Goal: Information Seeking & Learning: Learn about a topic

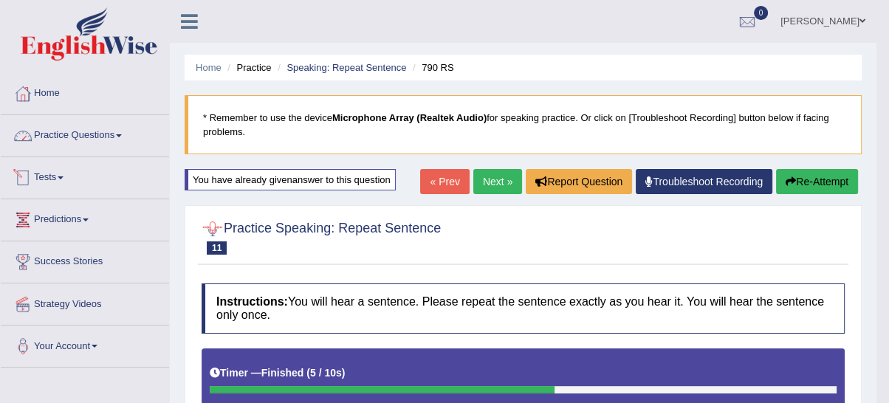
click at [49, 130] on link "Practice Questions" at bounding box center [85, 133] width 168 height 37
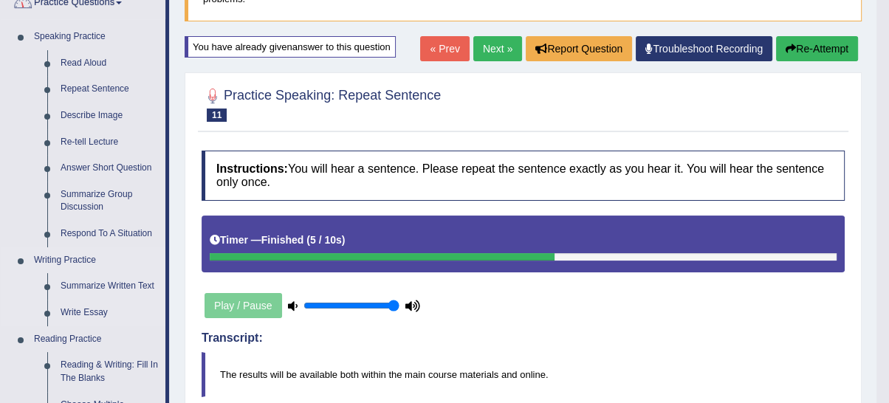
scroll to position [137, 0]
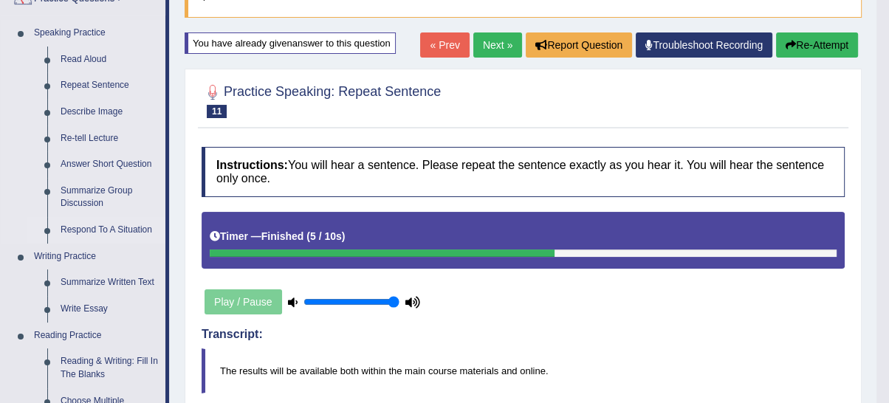
click at [105, 229] on link "Respond To A Situation" at bounding box center [109, 230] width 111 height 27
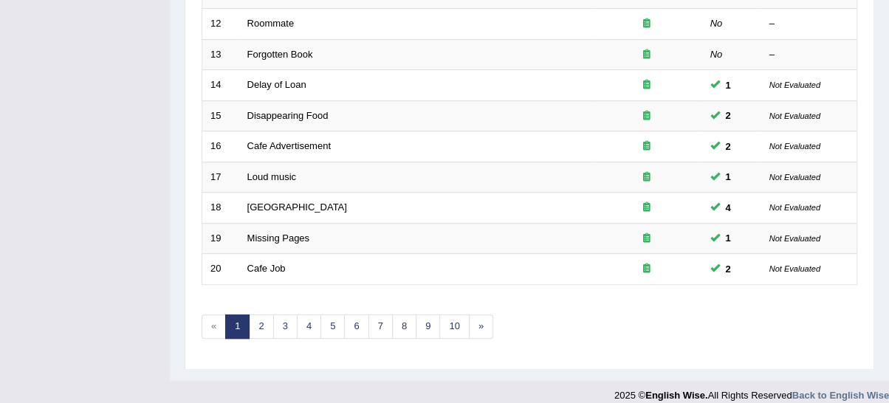
click at [326, 319] on link "5" at bounding box center [332, 327] width 24 height 24
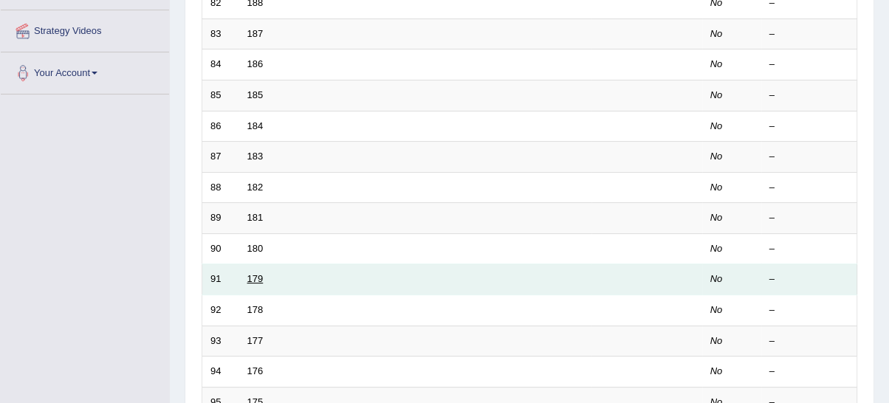
click at [261, 273] on link "179" at bounding box center [255, 278] width 16 height 11
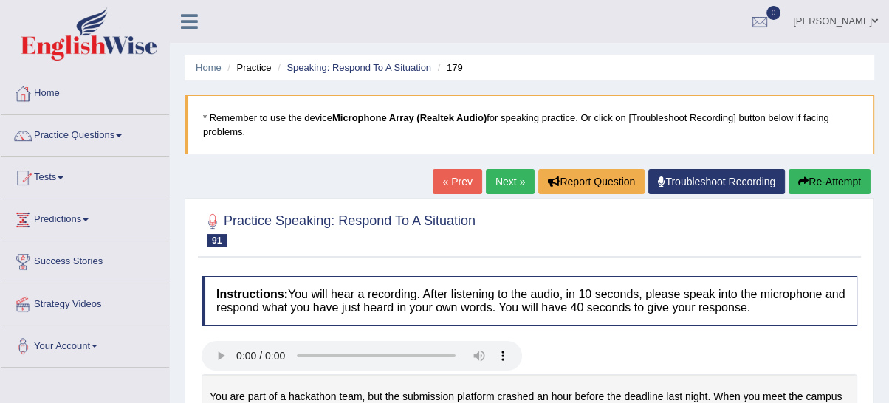
click at [102, 137] on link "Practice Questions" at bounding box center [85, 133] width 168 height 37
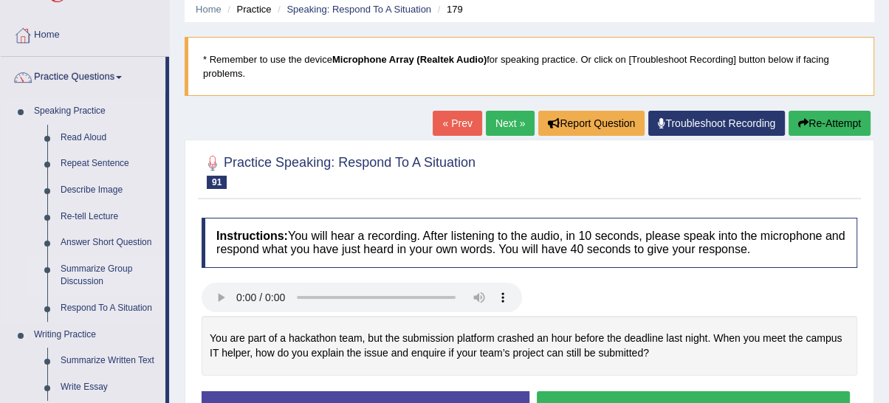
scroll to position [137, 0]
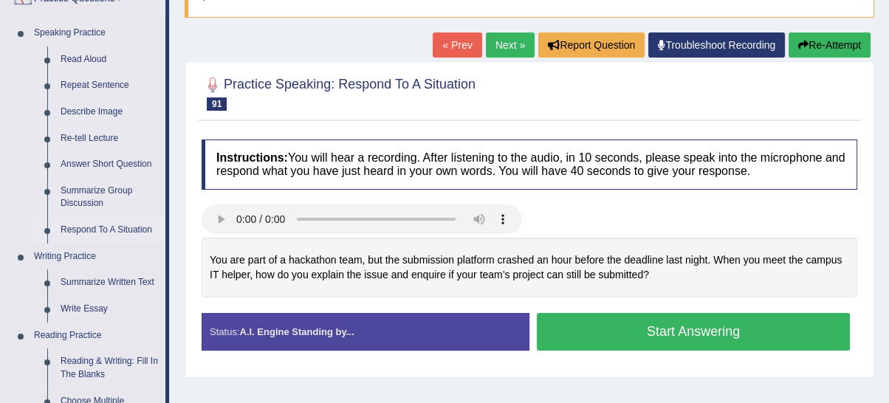
click at [116, 231] on link "Respond To A Situation" at bounding box center [109, 230] width 111 height 27
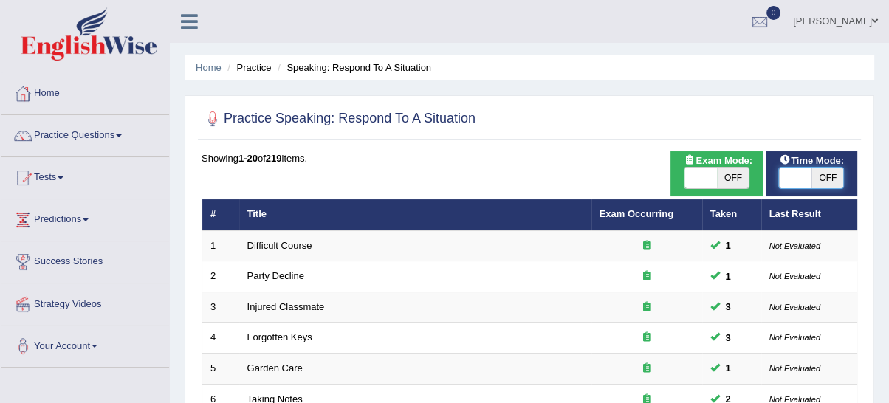
drag, startPoint x: 797, startPoint y: 178, endPoint x: 772, endPoint y: 189, distance: 28.1
click at [797, 178] on span at bounding box center [795, 178] width 32 height 21
click at [709, 180] on span at bounding box center [700, 178] width 32 height 21
checkbox input "true"
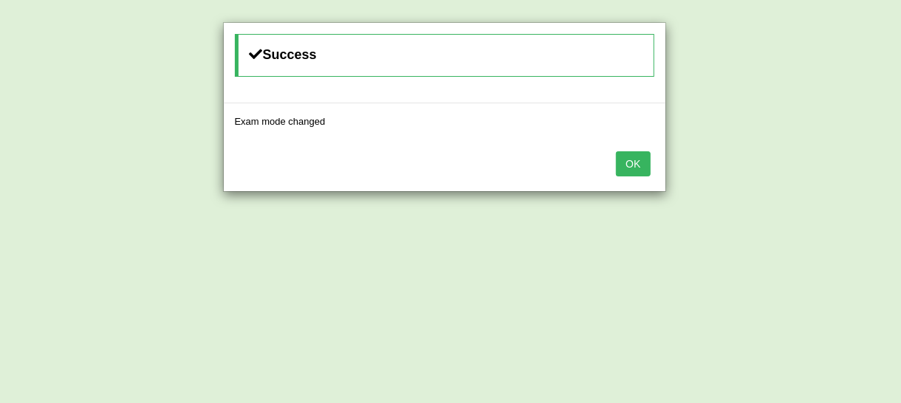
click at [639, 171] on button "OK" at bounding box center [633, 163] width 34 height 25
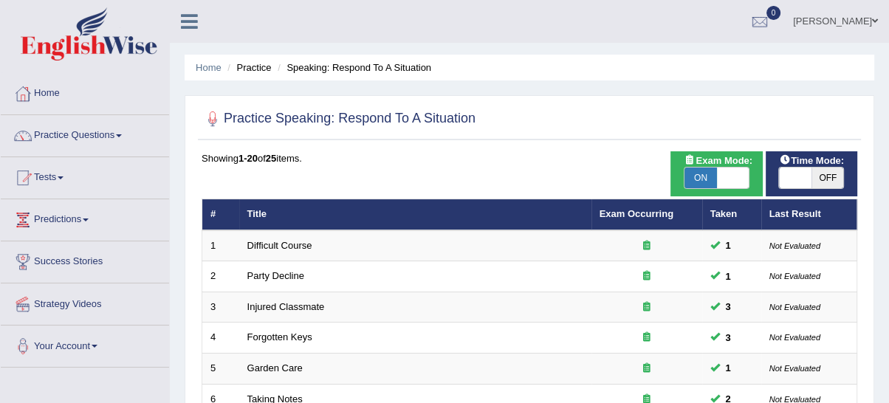
click at [811, 175] on span "OFF" at bounding box center [827, 178] width 32 height 21
checkbox input "true"
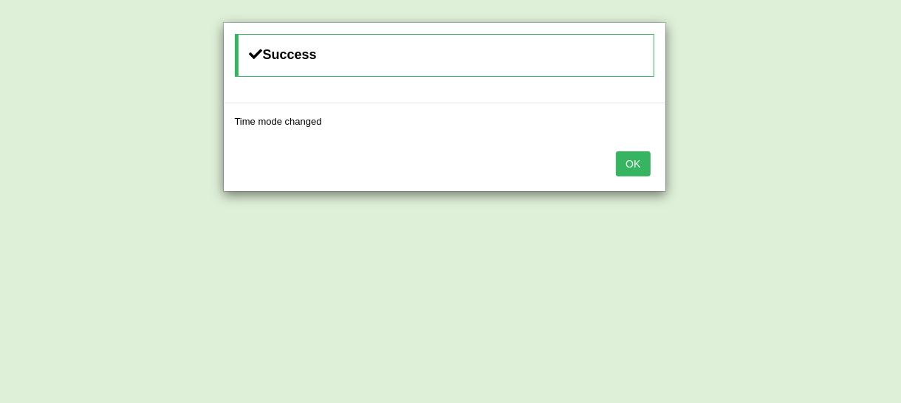
click at [652, 154] on div "OK" at bounding box center [445, 166] width 442 height 52
click at [640, 161] on button "OK" at bounding box center [633, 163] width 34 height 25
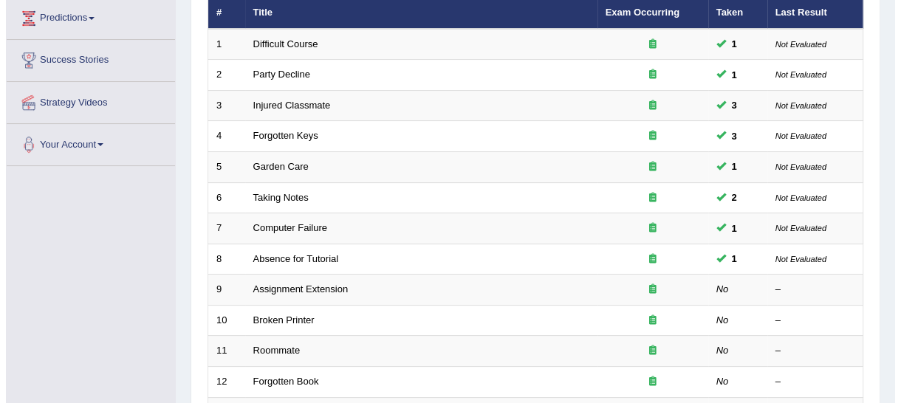
scroll to position [137, 0]
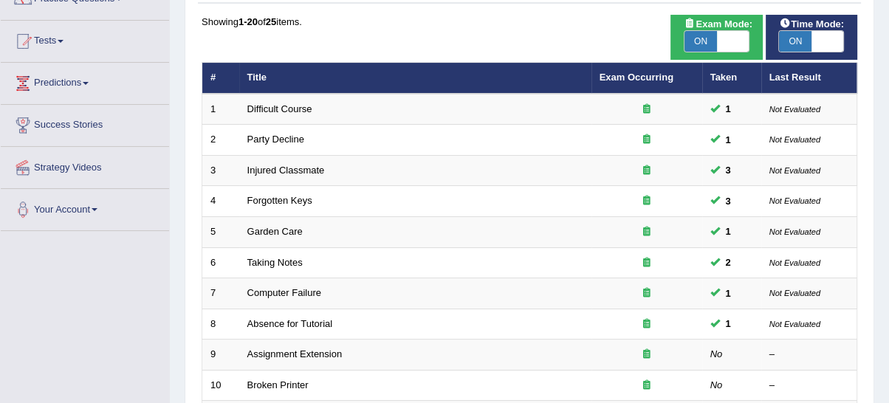
click at [699, 43] on span "ON" at bounding box center [700, 41] width 32 height 21
checkbox input "false"
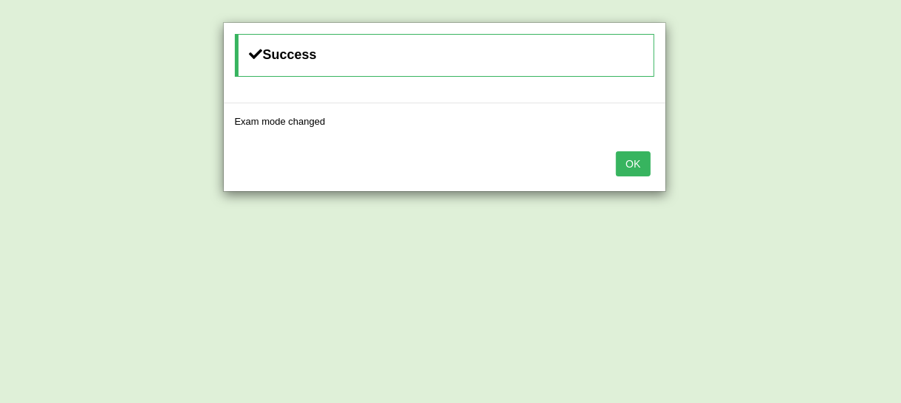
click at [637, 162] on button "OK" at bounding box center [633, 163] width 34 height 25
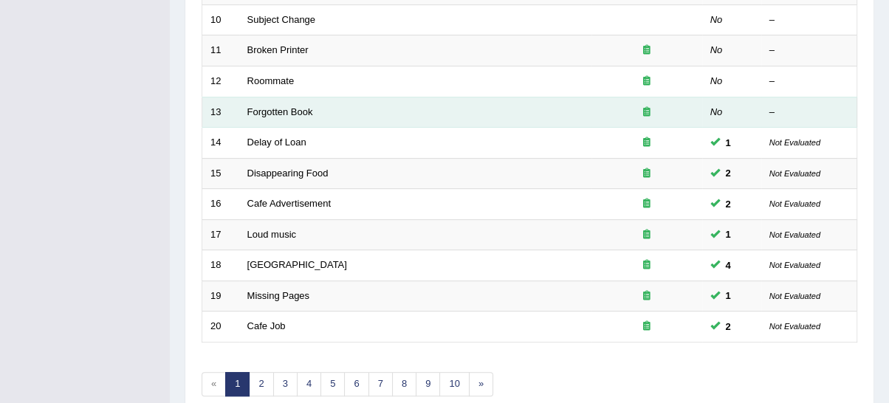
scroll to position [546, 0]
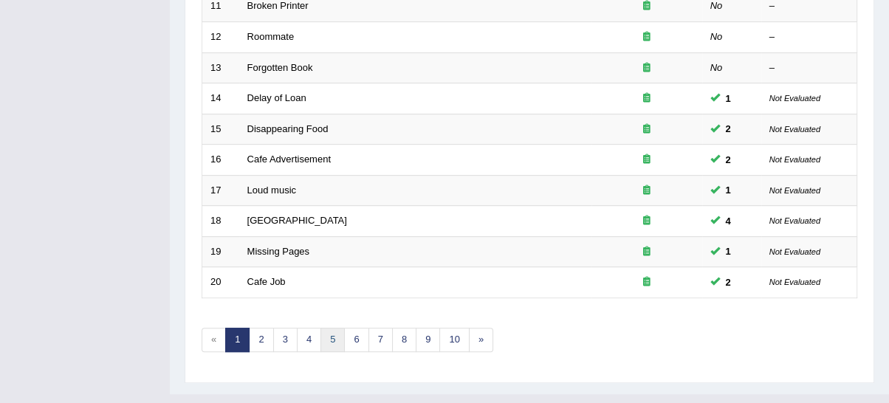
click at [334, 334] on link "5" at bounding box center [332, 340] width 24 height 24
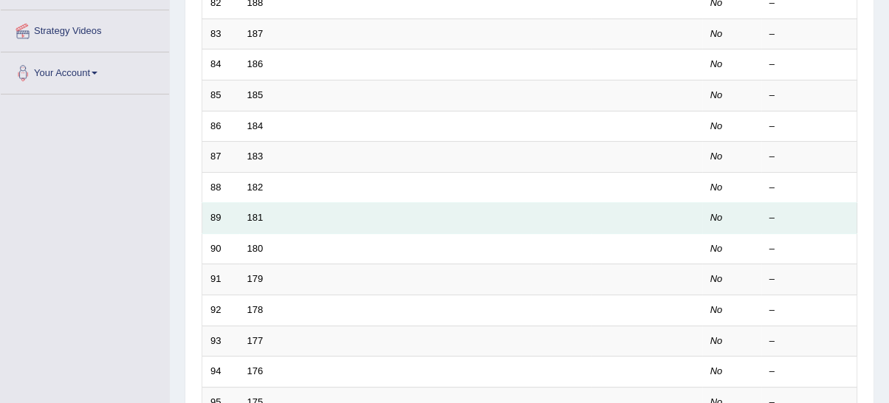
click at [263, 221] on td "181" at bounding box center [415, 218] width 352 height 31
click at [261, 217] on link "181" at bounding box center [255, 217] width 16 height 11
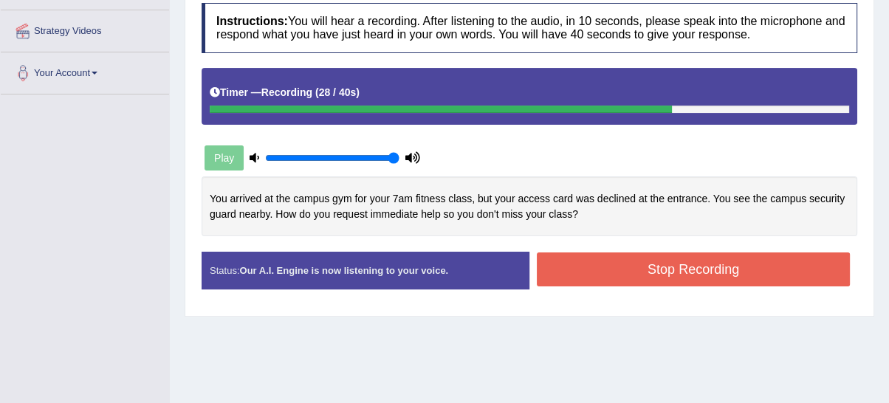
click at [626, 275] on button "Stop Recording" at bounding box center [693, 270] width 313 height 34
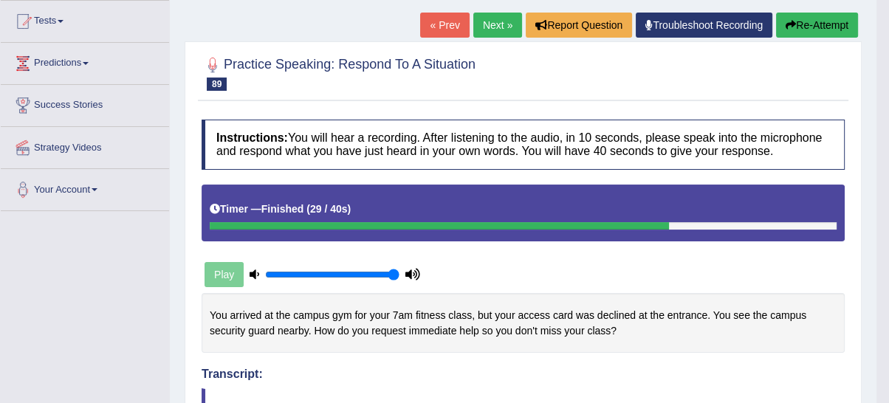
scroll to position [110, 0]
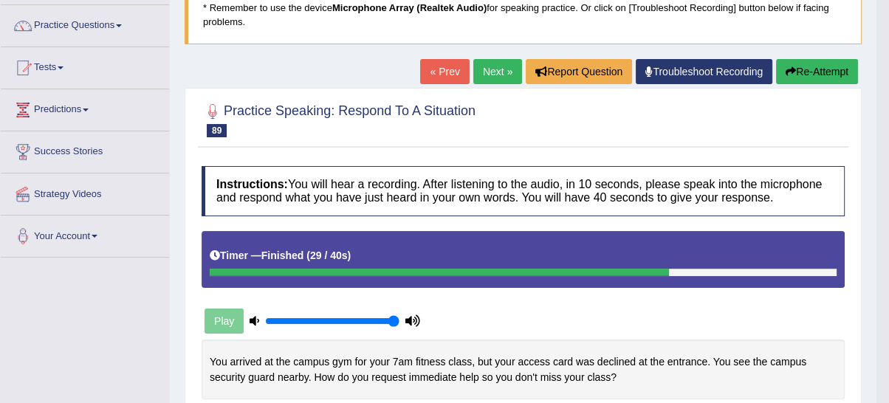
click at [484, 65] on link "Next »" at bounding box center [497, 71] width 49 height 25
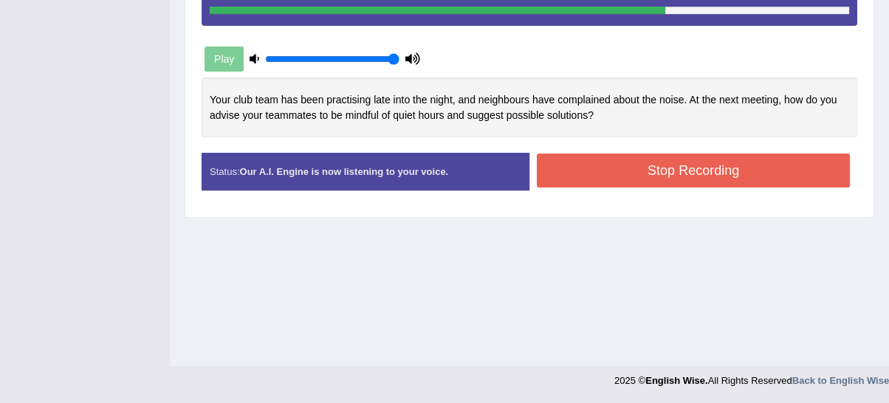
click at [629, 171] on button "Stop Recording" at bounding box center [693, 171] width 313 height 34
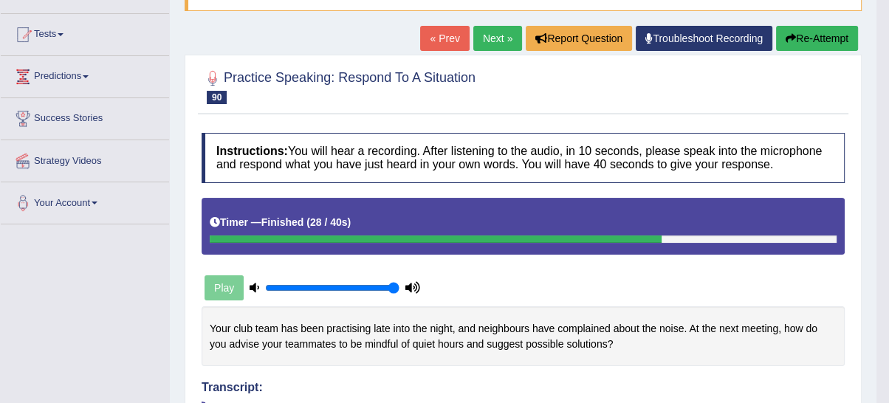
scroll to position [110, 0]
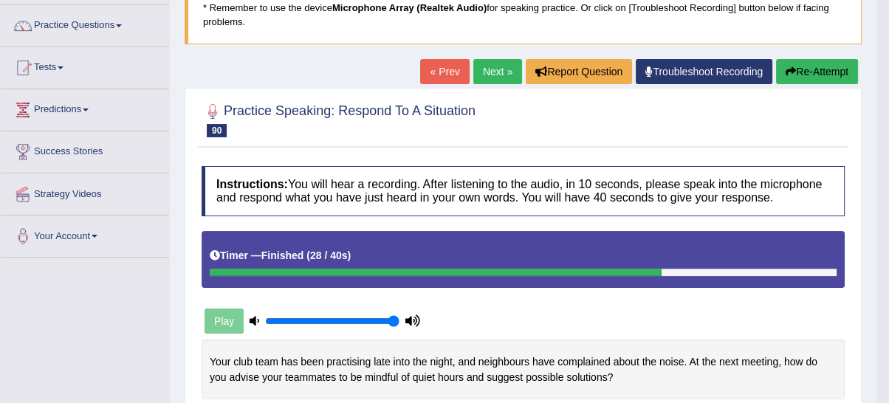
click at [478, 69] on link "Next »" at bounding box center [497, 71] width 49 height 25
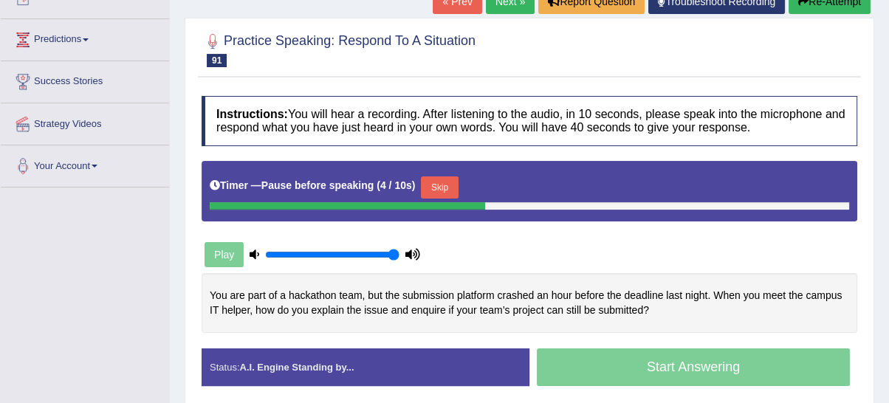
scroll to position [98, 0]
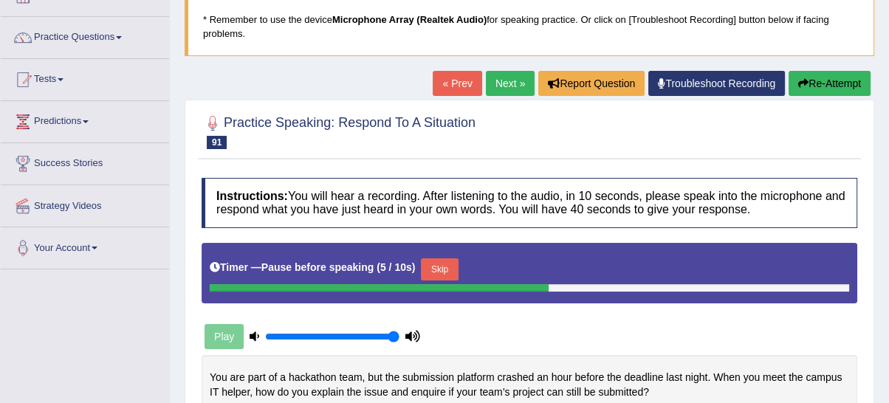
click at [505, 76] on link "Next »" at bounding box center [510, 83] width 49 height 25
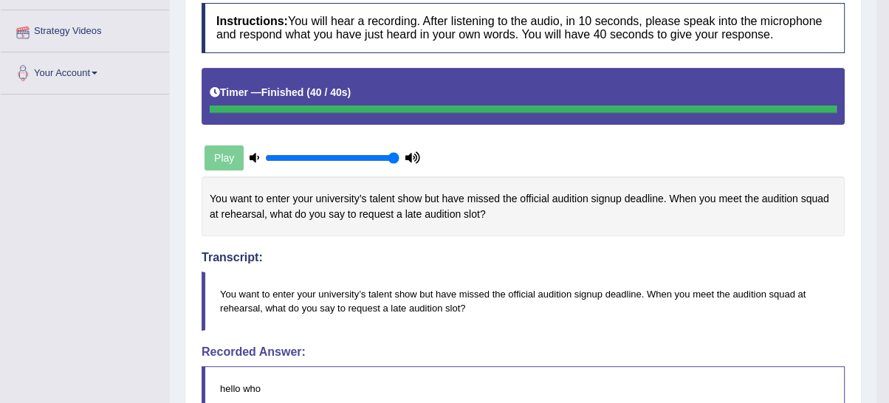
click at [152, 95] on div "Toggle navigation Home Practice Questions Speaking Practice Read Aloud Repeat S…" at bounding box center [438, 279] width 876 height 1104
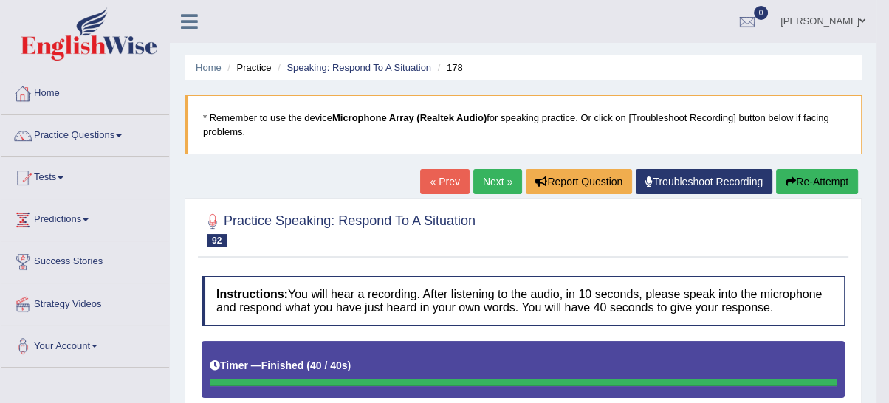
click at [85, 134] on link "Practice Questions" at bounding box center [85, 133] width 168 height 37
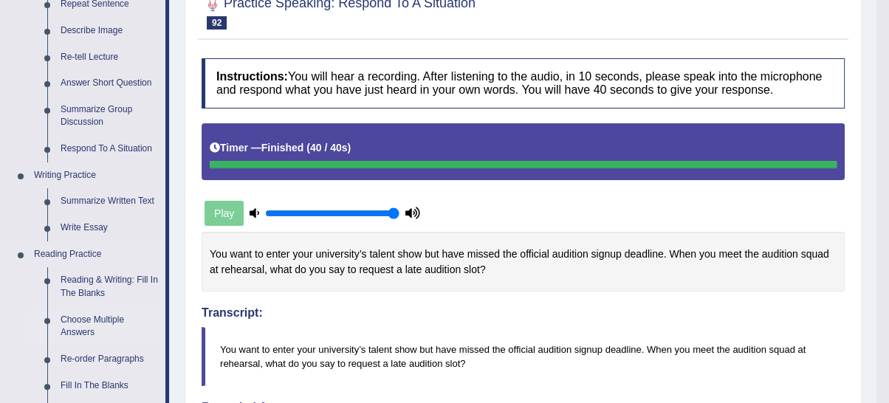
scroll to position [204, 0]
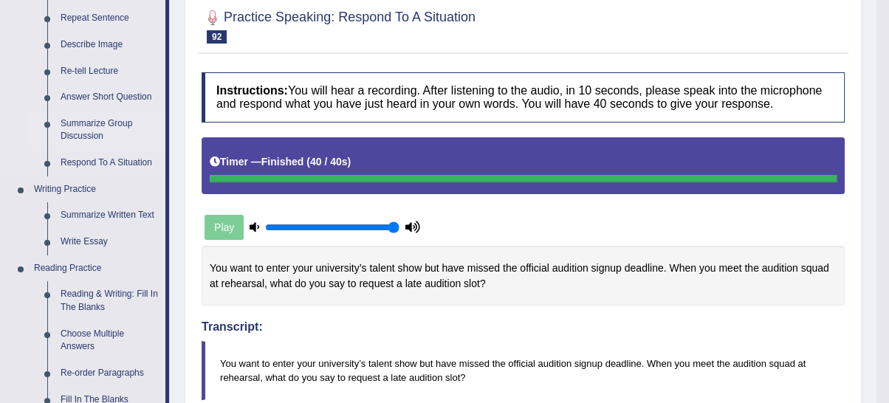
click at [90, 126] on link "Summarize Group Discussion" at bounding box center [109, 130] width 111 height 39
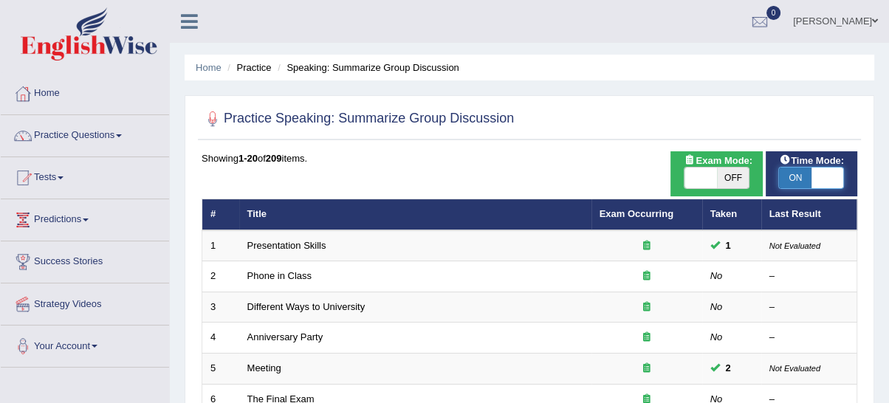
drag, startPoint x: 817, startPoint y: 183, endPoint x: 801, endPoint y: 194, distance: 19.7
click at [817, 186] on span at bounding box center [827, 178] width 32 height 21
drag, startPoint x: 797, startPoint y: 162, endPoint x: 792, endPoint y: 176, distance: 15.6
click at [797, 164] on span "Time Mode:" at bounding box center [811, 161] width 77 height 16
click at [794, 179] on span "ON" at bounding box center [795, 178] width 32 height 21
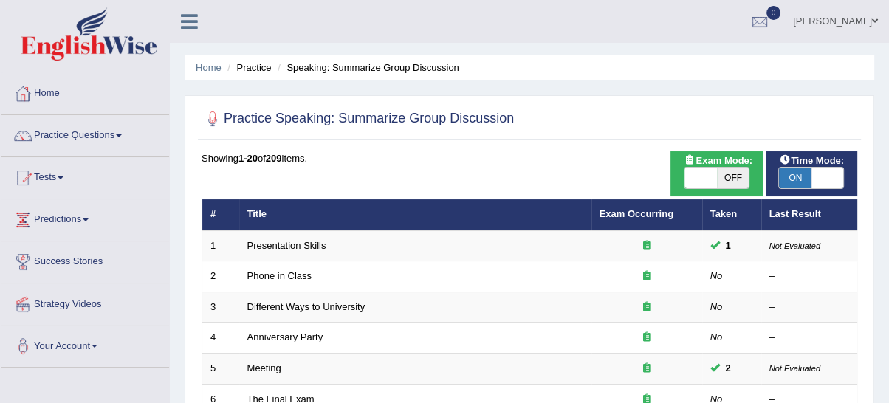
checkbox input "false"
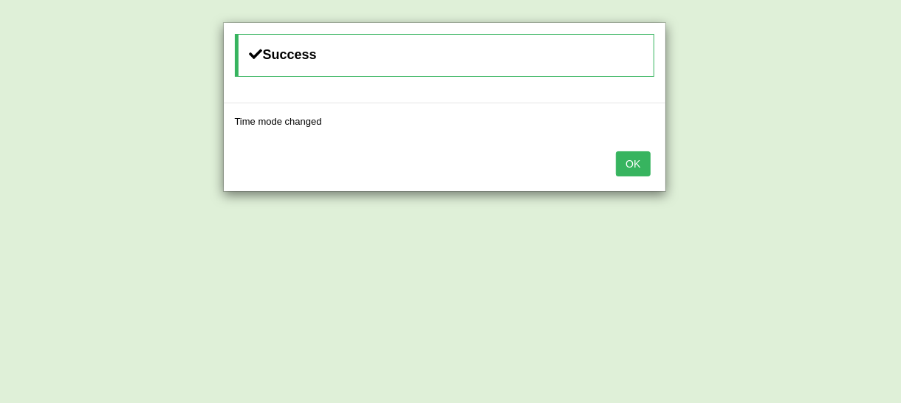
click at [639, 152] on button "OK" at bounding box center [633, 163] width 34 height 25
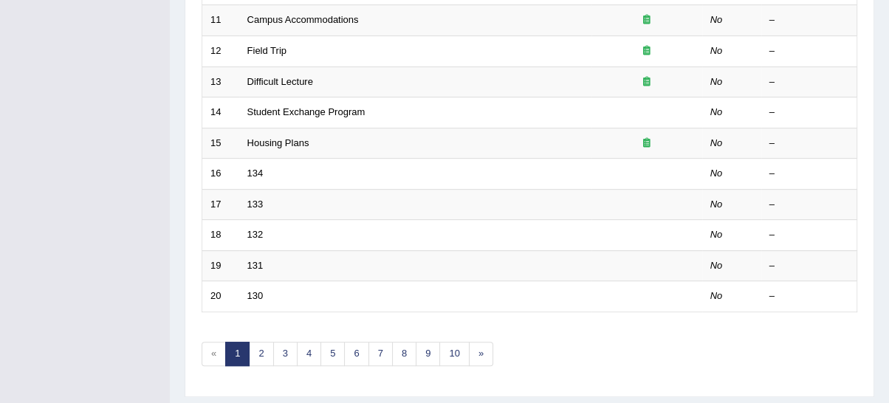
scroll to position [546, 0]
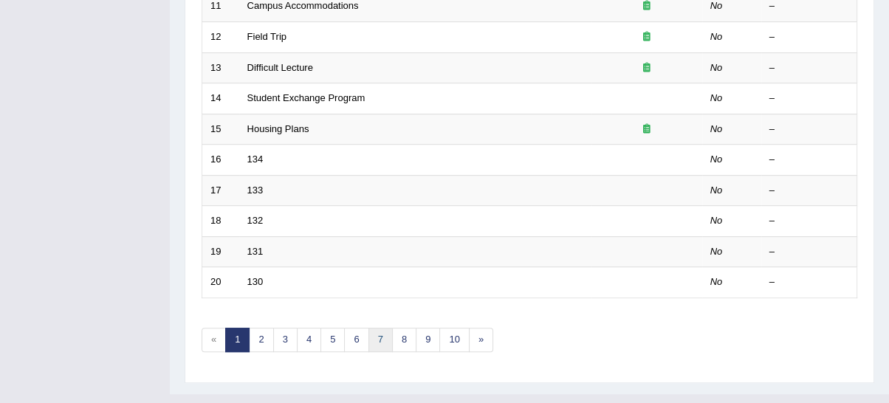
click at [368, 332] on link "7" at bounding box center [380, 340] width 24 height 24
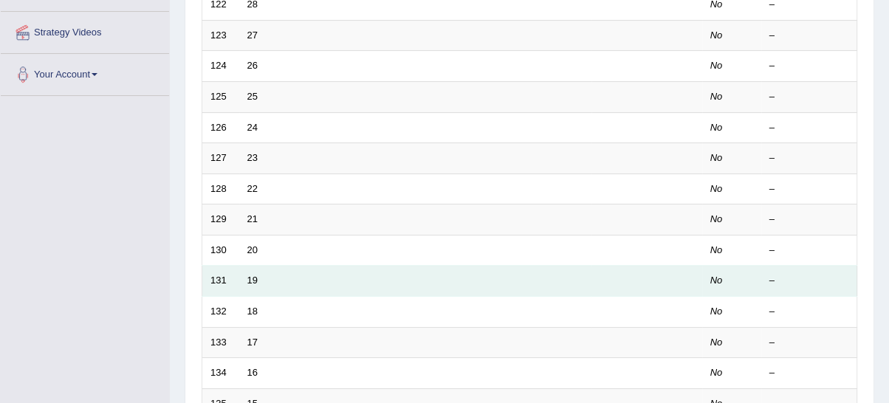
scroll to position [273, 0]
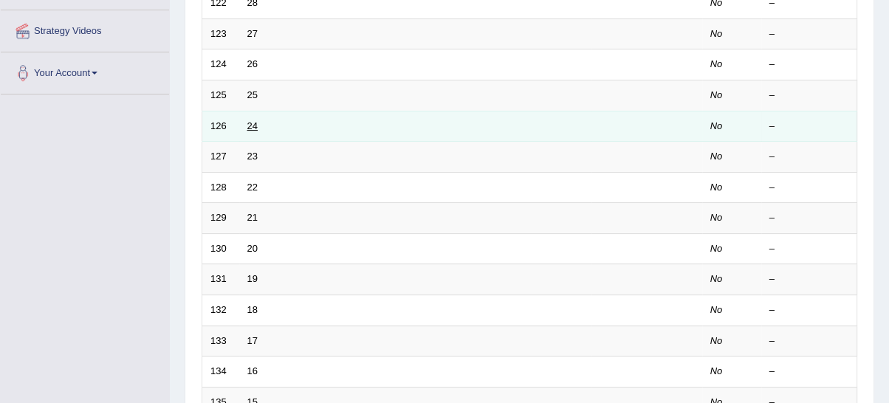
click at [248, 126] on link "24" at bounding box center [252, 125] width 10 height 11
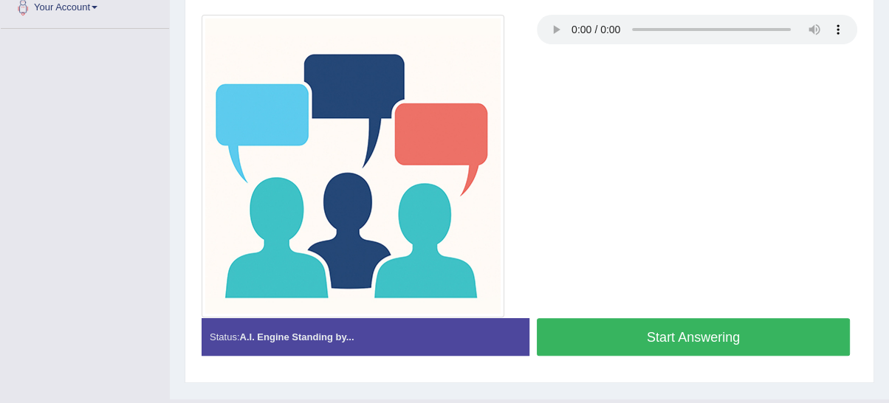
scroll to position [372, 0]
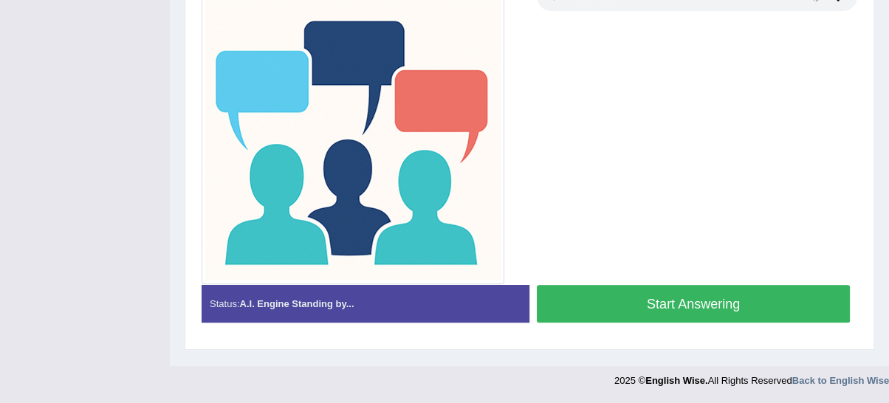
click at [662, 290] on button "Start Answering" at bounding box center [693, 304] width 313 height 38
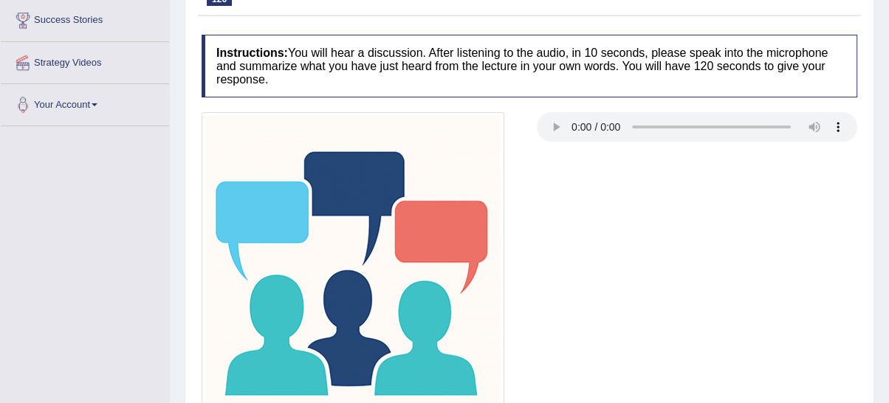
scroll to position [379, 0]
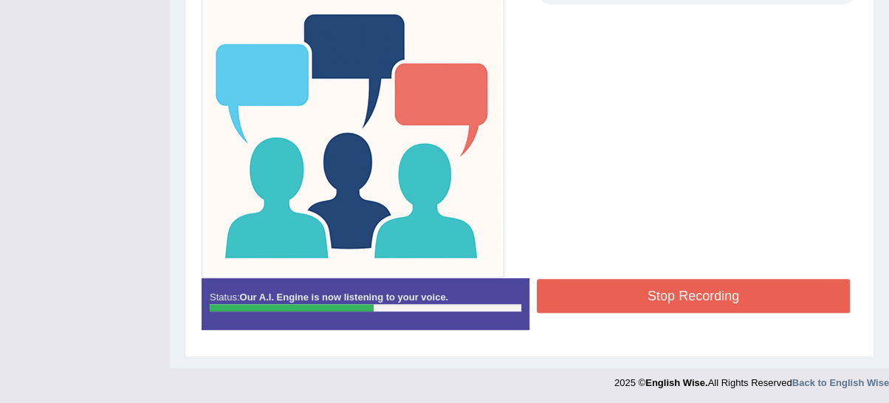
click at [766, 278] on div "Start Answering" at bounding box center [693, 278] width 328 height 1
click at [766, 290] on button "Stop Recording" at bounding box center [693, 296] width 313 height 34
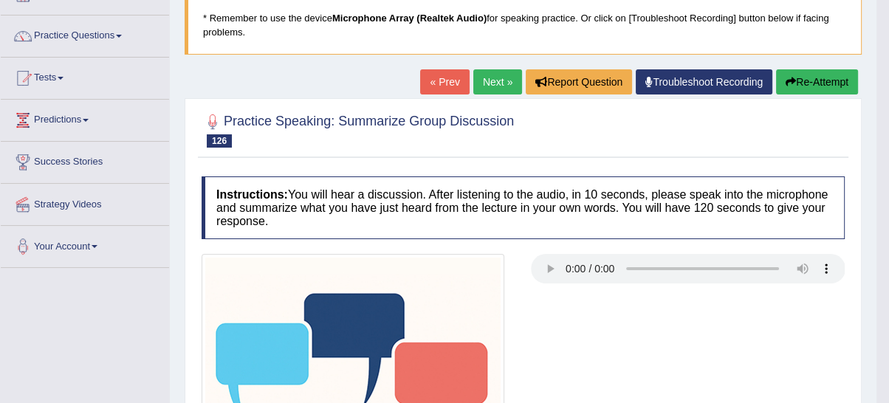
scroll to position [89, 0]
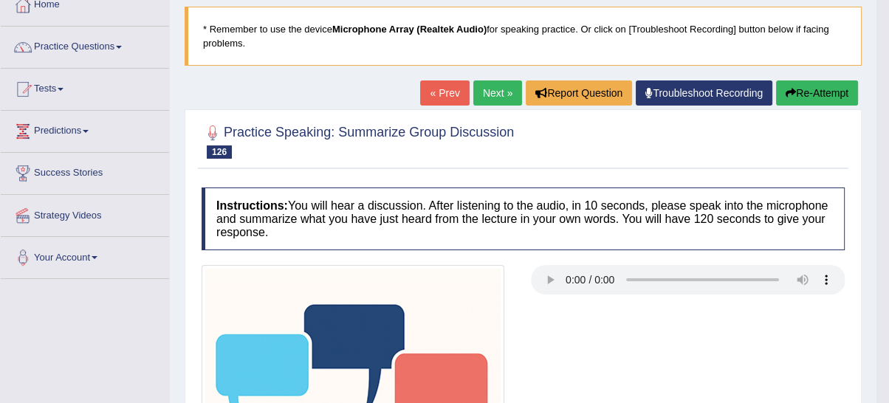
click at [498, 91] on link "Next »" at bounding box center [497, 92] width 49 height 25
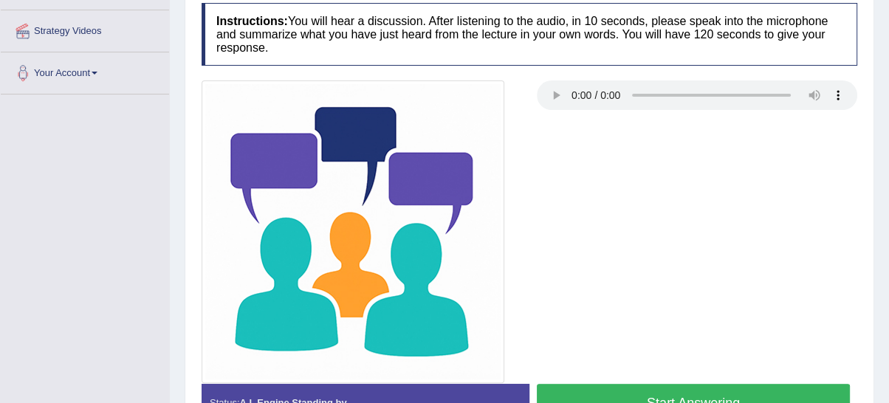
scroll to position [372, 0]
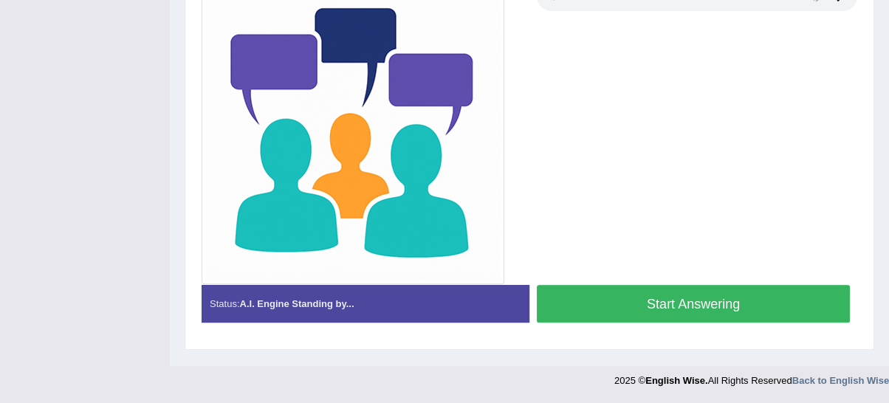
click at [565, 303] on button "Start Answering" at bounding box center [693, 304] width 313 height 38
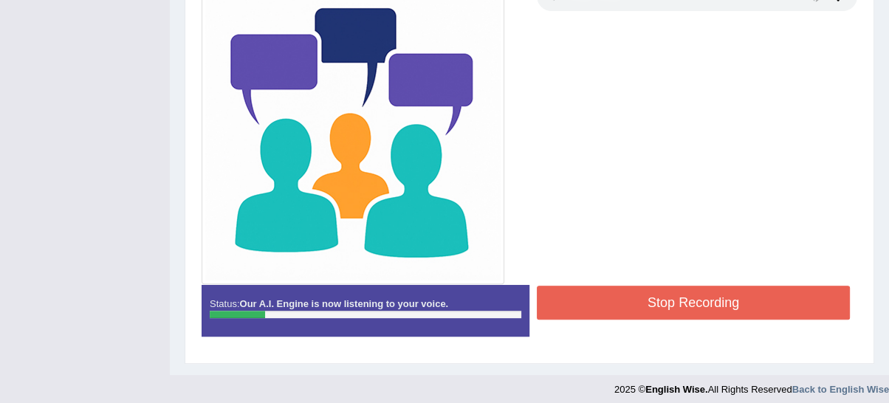
click at [647, 292] on button "Stop Recording" at bounding box center [693, 303] width 313 height 34
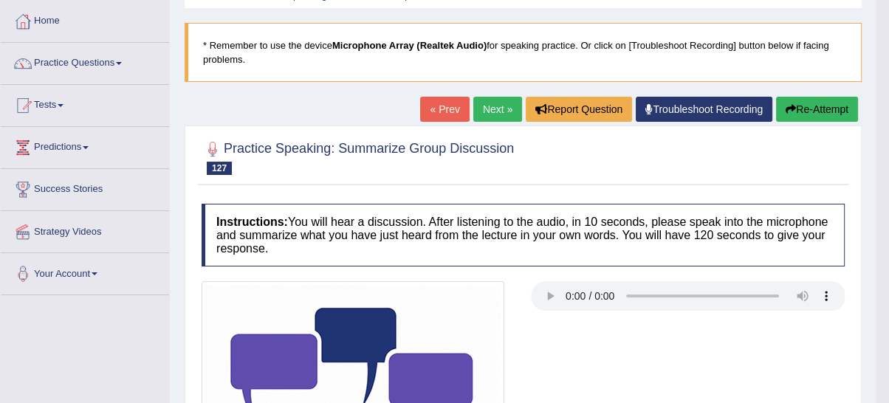
scroll to position [0, 0]
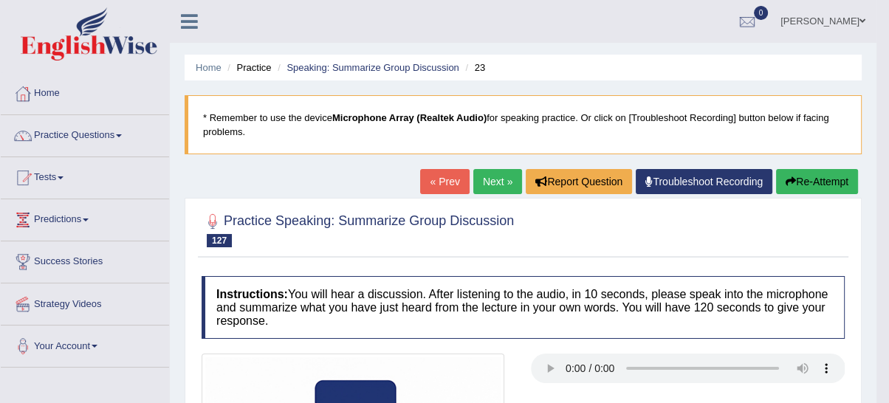
click at [819, 192] on button "Re-Attempt" at bounding box center [817, 181] width 82 height 25
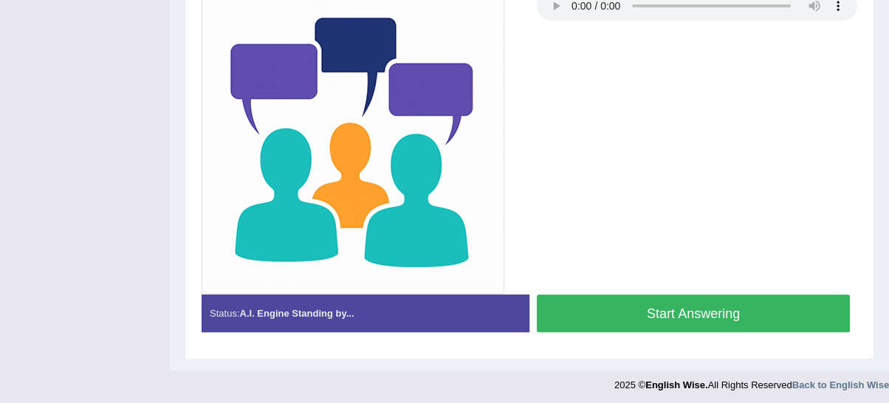
click at [763, 310] on button "Start Answering" at bounding box center [693, 314] width 313 height 38
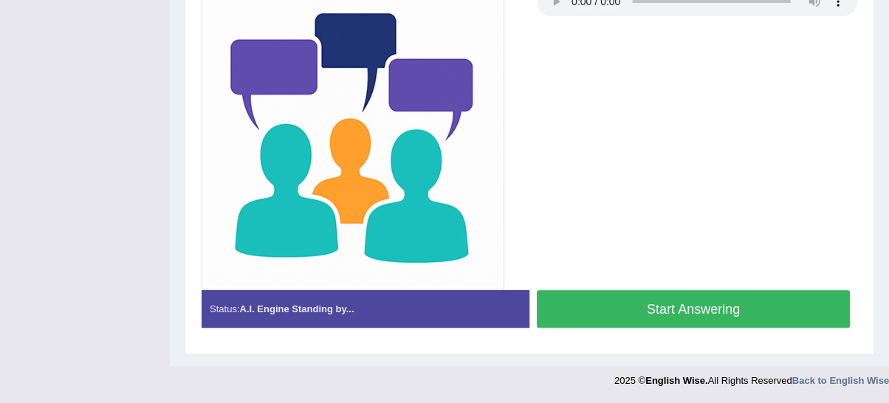
scroll to position [371, 0]
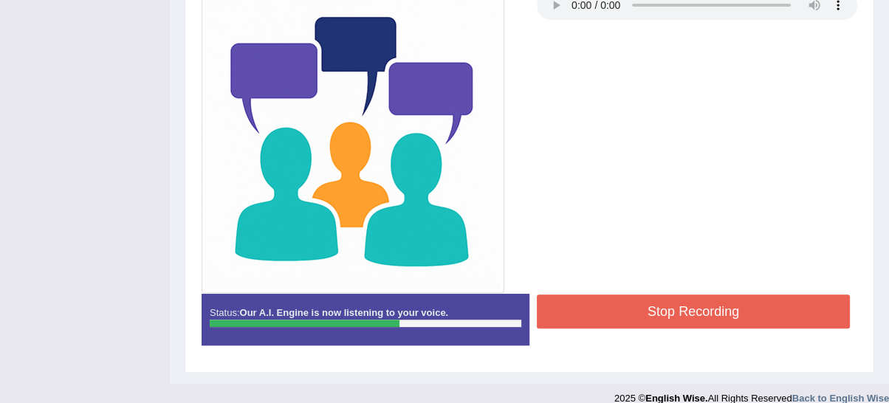
click at [756, 309] on button "Stop Recording" at bounding box center [693, 312] width 313 height 34
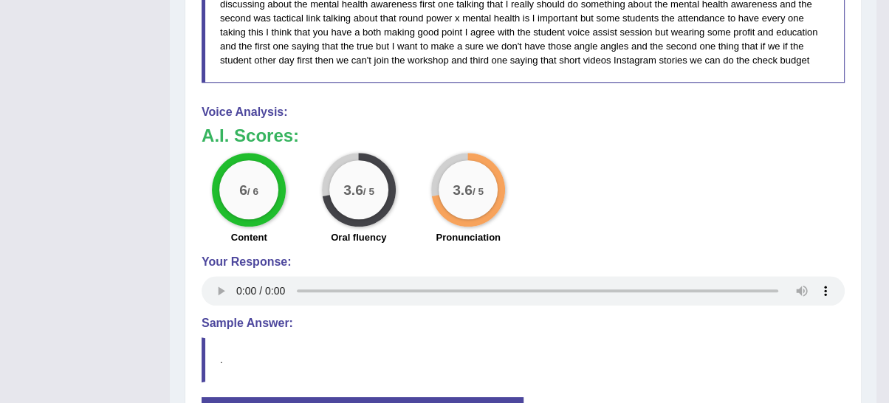
scroll to position [1102, 0]
